Goal: Information Seeking & Learning: Find specific fact

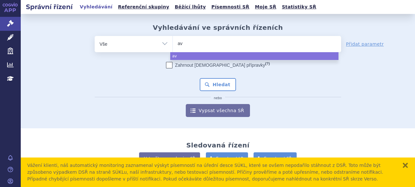
select select
type input "a"
type input "am"
type input "amvu"
type input "amvutt"
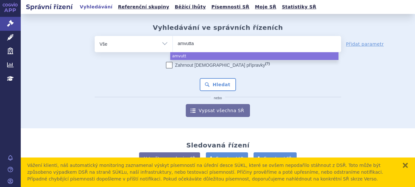
type input "amvutt"
type input "amvuttra"
select select "amvuttra"
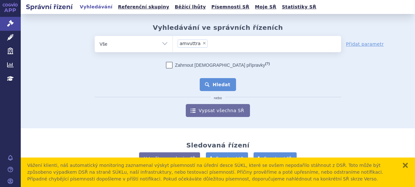
click at [213, 86] on button "Hledat" at bounding box center [218, 84] width 37 height 13
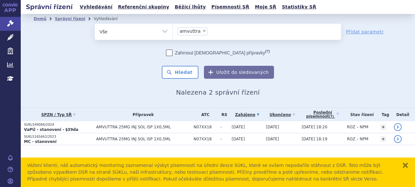
click at [88, 130] on p "VaPÚ - stanovení - §39da" at bounding box center [58, 129] width 69 height 5
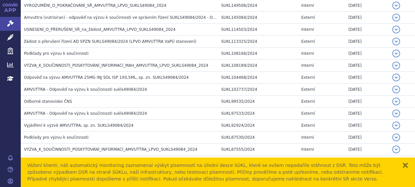
scroll to position [486, 0]
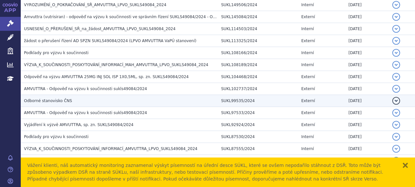
click at [92, 98] on h3 "Odborné stanovisko ČNS" at bounding box center [121, 101] width 194 height 6
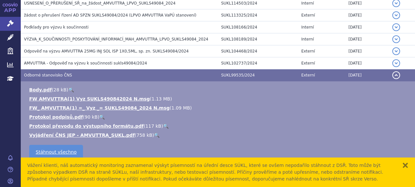
scroll to position [519, 0]
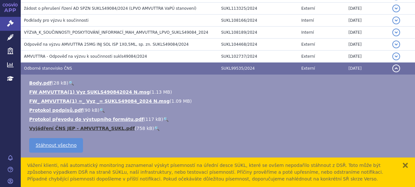
click at [87, 126] on link "Vyjádření ČNS JEP - AMVUTTRA_SUKL.pdf" at bounding box center [82, 128] width 106 height 5
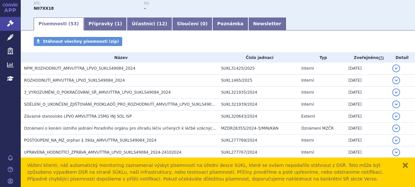
scroll to position [97, 0]
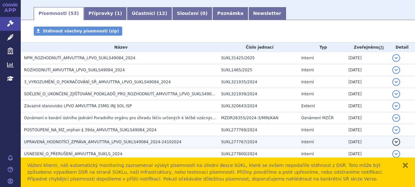
click at [88, 144] on span "UPRAVENÁ_HODNOTÍCÍ_ZPRÁVA_AMVUTTRA_LPVO_SUKLS49084_2024-24102024" at bounding box center [103, 142] width 158 height 5
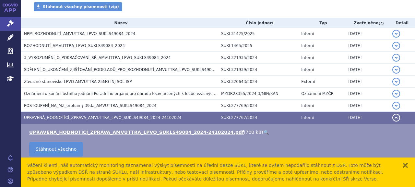
scroll to position [130, 0]
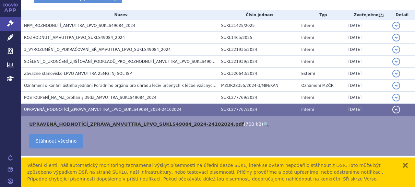
click at [80, 122] on link "UPRAVENÁ_HODNOTÍCÍ_ZPRÁVA_AMVUTTRA_LPVO_SUKLS49084_2024-24102024.pdf" at bounding box center [136, 124] width 215 height 5
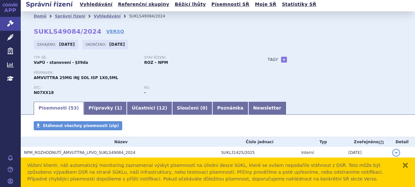
scroll to position [0, 0]
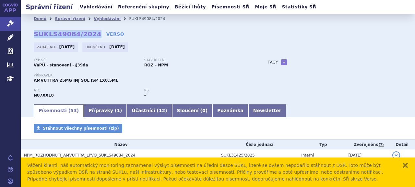
drag, startPoint x: 33, startPoint y: 35, endPoint x: 89, endPoint y: 32, distance: 56.2
click at [89, 32] on div "Domů Správní řízení Vyhledávání SUKLS49084/2024 SUKLS49084/2024 VERSO Zahájeno:…" at bounding box center [218, 64] width 394 height 80
copy strong "SUKLS49084/2024"
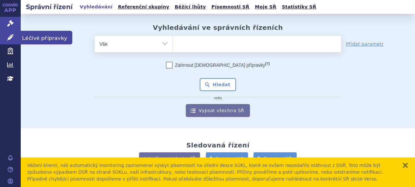
click at [12, 39] on icon at bounding box center [10, 37] width 6 height 6
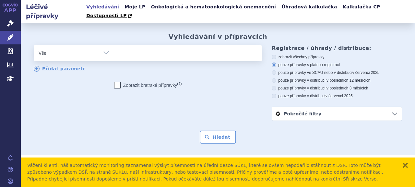
click at [168, 54] on div "odstranit Vše Přípravek/SUKL kód MAH VPOIS ATC/Aktivní látka" at bounding box center [148, 58] width 228 height 27
click at [168, 48] on ul at bounding box center [187, 52] width 146 height 14
click at [114, 48] on select at bounding box center [114, 53] width 0 height 16
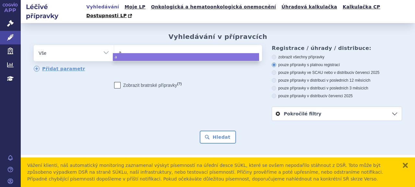
type input "am"
type input "amvu"
type input "amvut"
type input "amvutt"
type input "amvuttr"
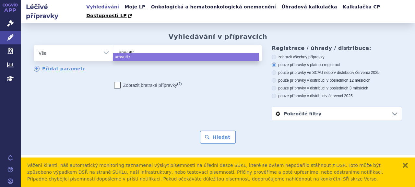
type input "amvuttra"
select select "amvuttra"
click at [217, 121] on form "odstranit Vše Přípravek/SUKL kód MAH VPOIS ATC/Aktivní látka amvuttra" at bounding box center [218, 94] width 368 height 99
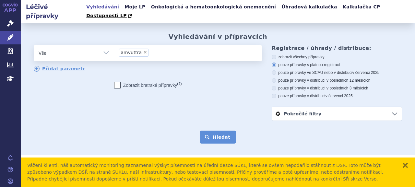
click at [219, 131] on button "Hledat" at bounding box center [218, 137] width 37 height 13
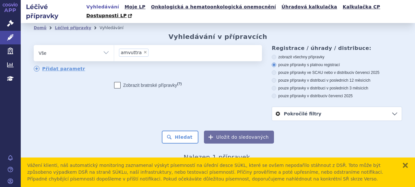
click at [403, 166] on button "zavřít" at bounding box center [405, 165] width 6 height 6
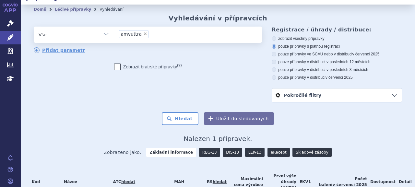
scroll to position [47, 0]
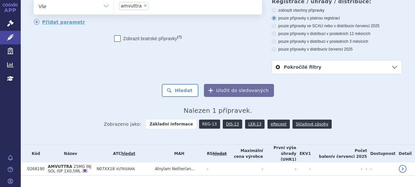
click at [205, 120] on link "REG-13" at bounding box center [209, 124] width 21 height 9
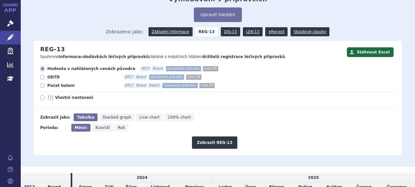
click at [61, 83] on span "Počet balení" at bounding box center [82, 85] width 71 height 5
click at [45, 84] on input "Počet balení ATC7 Brand Balení standardní jednotka Celá ČR" at bounding box center [43, 86] width 4 height 4
radio input "true"
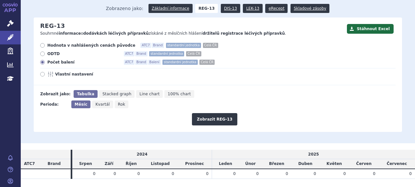
scroll to position [70, 0]
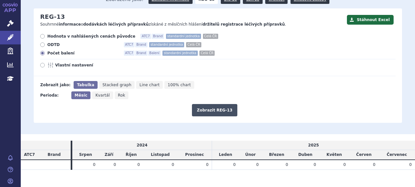
click at [208, 104] on button "Zobrazit REG-13" at bounding box center [214, 110] width 45 height 12
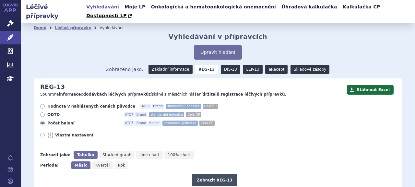
scroll to position [70, 0]
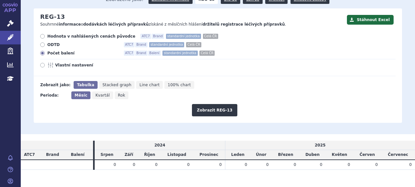
drag, startPoint x: 121, startPoint y: 88, endPoint x: 142, endPoint y: 89, distance: 21.4
click at [120, 91] on icon "Rok" at bounding box center [122, 95] width 14 height 8
click at [119, 91] on input "Rok" at bounding box center [117, 93] width 4 height 4
radio input "true"
click at [215, 104] on button "Zobrazit REG-13" at bounding box center [214, 110] width 45 height 12
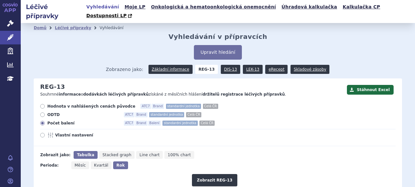
scroll to position [60, 0]
